Goal: Task Accomplishment & Management: Complete application form

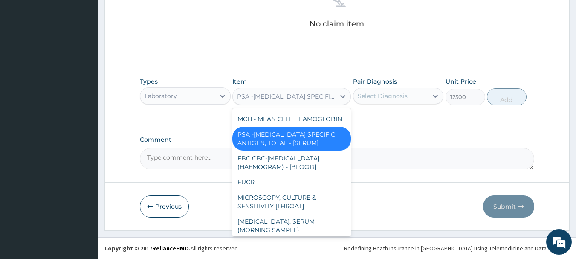
scroll to position [2708, 0]
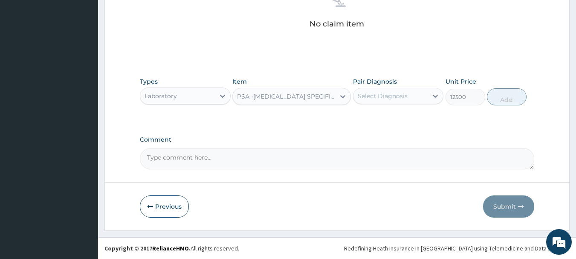
click at [295, 94] on div "PSA -[MEDICAL_DATA] SPECIFIC ANTIGEN, TOTAL - [SERUM]" at bounding box center [286, 96] width 99 height 9
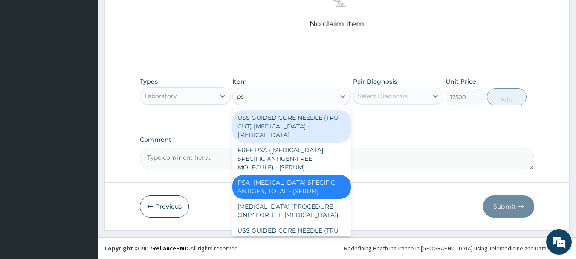
type input "psa"
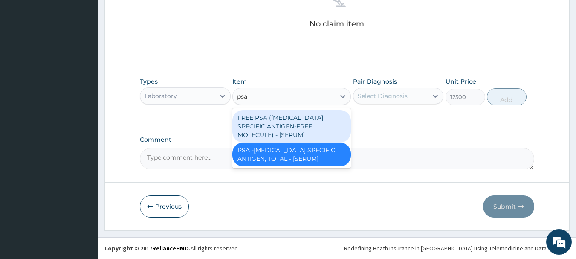
click at [284, 120] on div "FREE PSA ([MEDICAL_DATA] SPECIFIC ANTIGEN-FREE MOLECULE) - [SERUM]" at bounding box center [291, 126] width 118 height 32
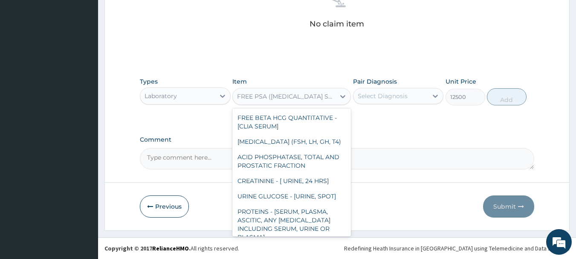
click at [309, 98] on div "FREE PSA ([MEDICAL_DATA] SPECIFIC ANTIGEN-FREE MOLECULE) - [SERUM]" at bounding box center [286, 96] width 99 height 9
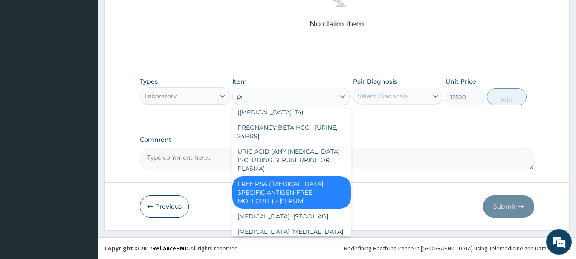
scroll to position [0, 0]
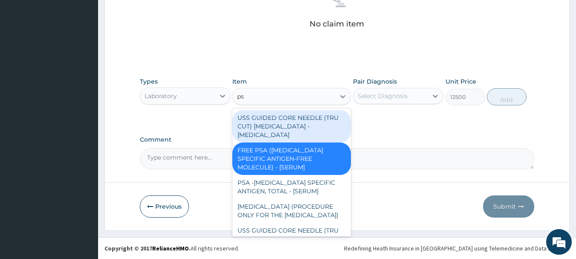
type input "psa"
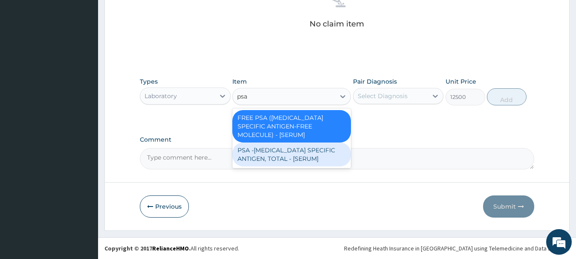
click at [272, 155] on div "PSA -[MEDICAL_DATA] SPECIFIC ANTIGEN, TOTAL - [SERUM]" at bounding box center [291, 154] width 118 height 24
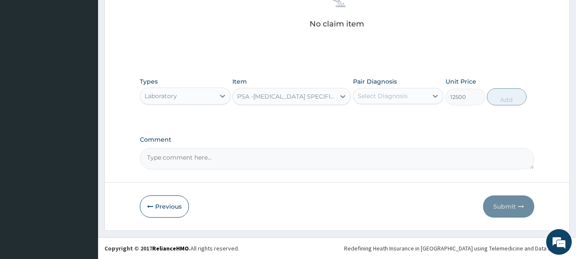
click at [272, 155] on textarea "Comment" at bounding box center [337, 158] width 395 height 21
click at [283, 96] on div "PSA -[MEDICAL_DATA] SPECIFIC ANTIGEN, TOTAL - [SERUM]" at bounding box center [286, 96] width 99 height 9
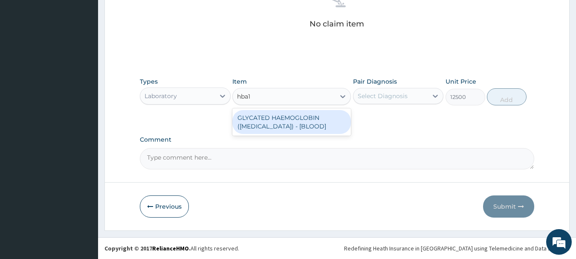
type input "[MEDICAL_DATA]"
click at [299, 124] on div "GLYCATED HAEMOGLOBIN ([MEDICAL_DATA]) - [BLOOD]" at bounding box center [291, 122] width 118 height 24
type input "13750"
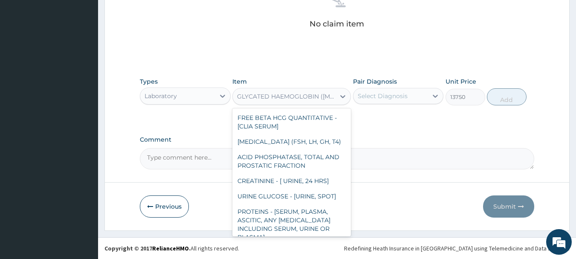
click at [275, 99] on div "GLYCATED HAEMOGLOBIN ([MEDICAL_DATA]) - [BLOOD]" at bounding box center [286, 96] width 99 height 9
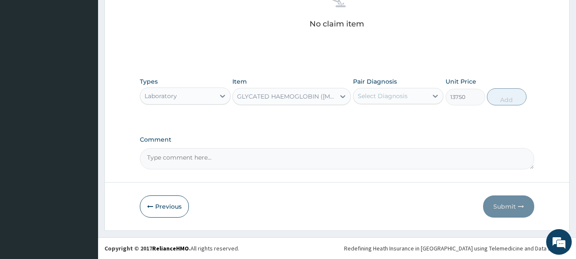
click at [274, 97] on div "GLYCATED HAEMOGLOBIN ([MEDICAL_DATA]) - [BLOOD]" at bounding box center [286, 96] width 99 height 9
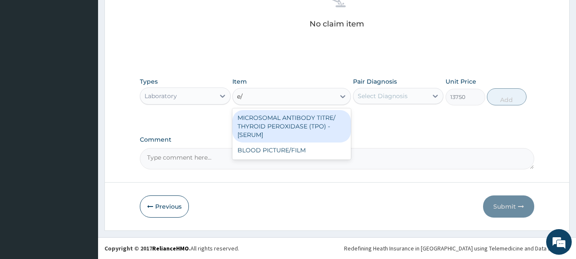
type input "e"
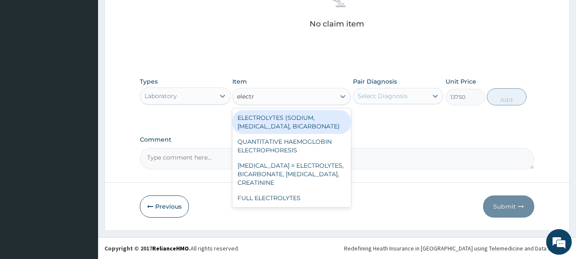
type input "electro"
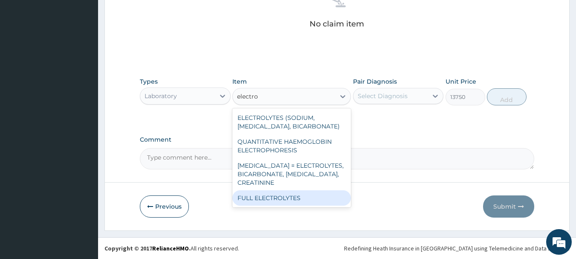
click at [278, 205] on div "FULL ELECTROLYTES" at bounding box center [291, 197] width 118 height 15
type input "8125"
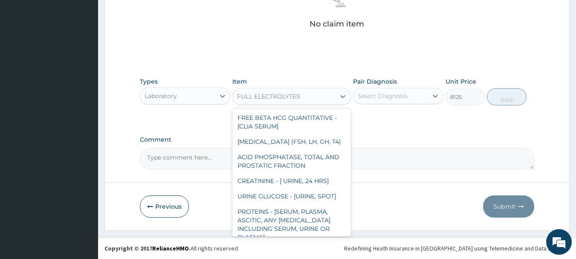
click at [286, 98] on div "FULL ELECTROLYTES" at bounding box center [268, 96] width 63 height 9
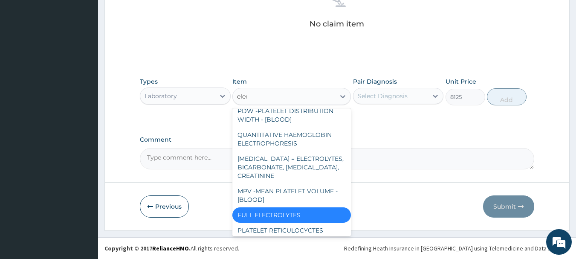
scroll to position [0, 0]
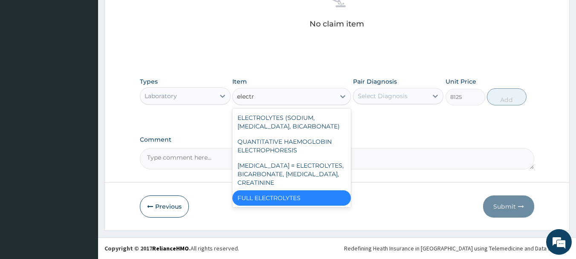
type input "electro"
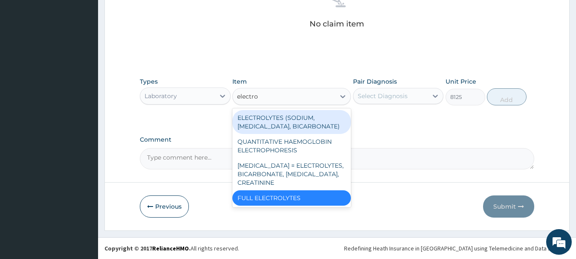
click at [275, 130] on div "ELECTROLYTES (SODIUM, [MEDICAL_DATA], BICARBONATE)" at bounding box center [291, 122] width 118 height 24
type input "4375"
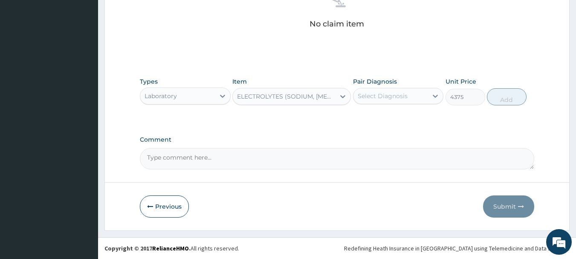
click at [288, 98] on div "ELECTROLYTES (SODIUM, [MEDICAL_DATA], BICARBONATE)" at bounding box center [286, 96] width 99 height 9
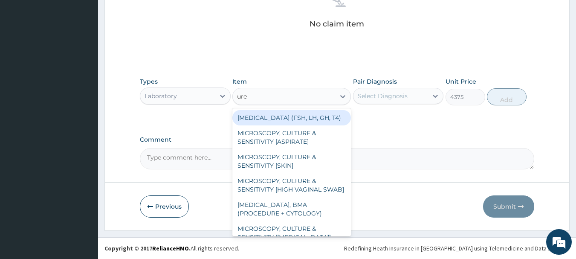
type input "[MEDICAL_DATA]"
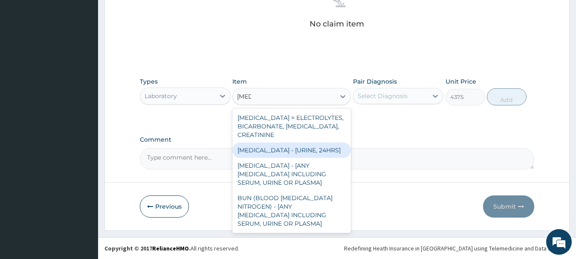
click at [272, 150] on div "[MEDICAL_DATA] - [URINE, 24HRS]" at bounding box center [291, 149] width 118 height 15
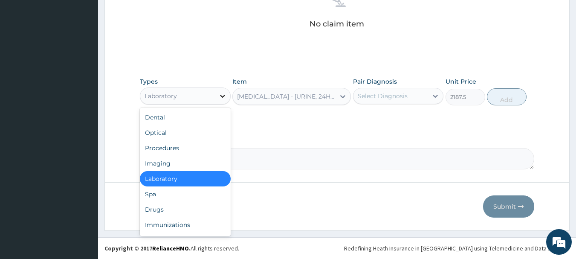
click at [221, 97] on icon at bounding box center [222, 96] width 9 height 9
click at [169, 208] on div "Drugs" at bounding box center [185, 209] width 91 height 15
type input "0"
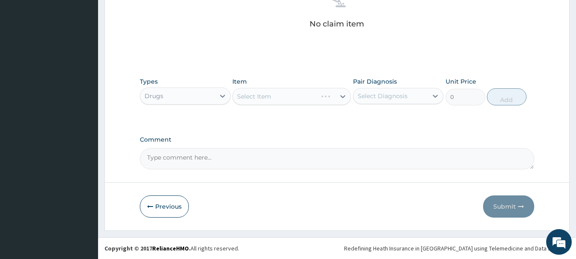
click at [307, 96] on div "Select Item" at bounding box center [291, 96] width 118 height 17
click at [321, 97] on div "Select Item" at bounding box center [291, 96] width 118 height 17
click at [279, 94] on div "Select Item" at bounding box center [291, 96] width 118 height 17
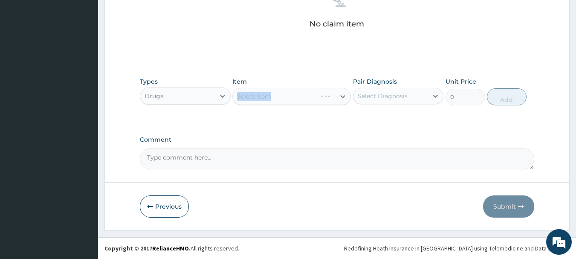
click at [279, 94] on div "Select Item" at bounding box center [291, 96] width 118 height 17
click at [289, 103] on div "Select Item" at bounding box center [291, 96] width 118 height 17
click at [308, 99] on div "Select Item" at bounding box center [291, 96] width 118 height 17
